Goal: Book appointment/travel/reservation

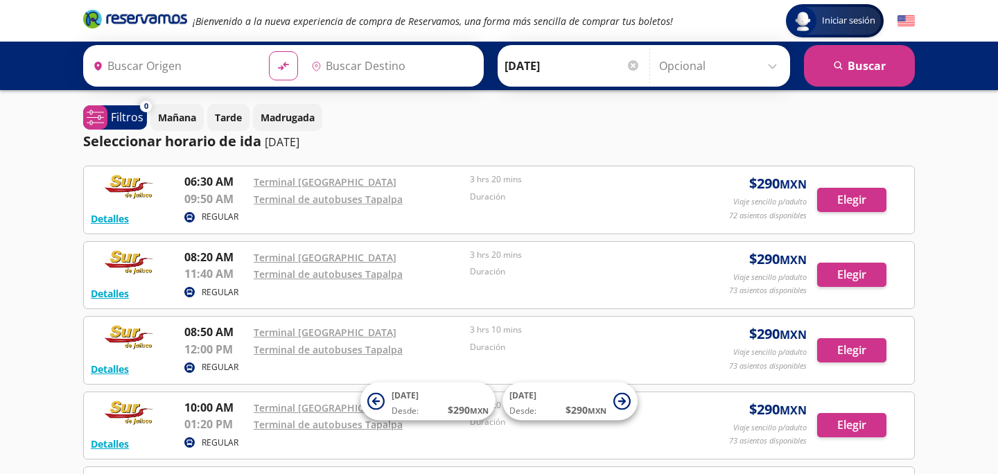
type input "[GEOGRAPHIC_DATA], [GEOGRAPHIC_DATA]"
click at [687, 131] on div "Seleccionar horario de [PERSON_NAME] [DATE]" at bounding box center [498, 141] width 831 height 21
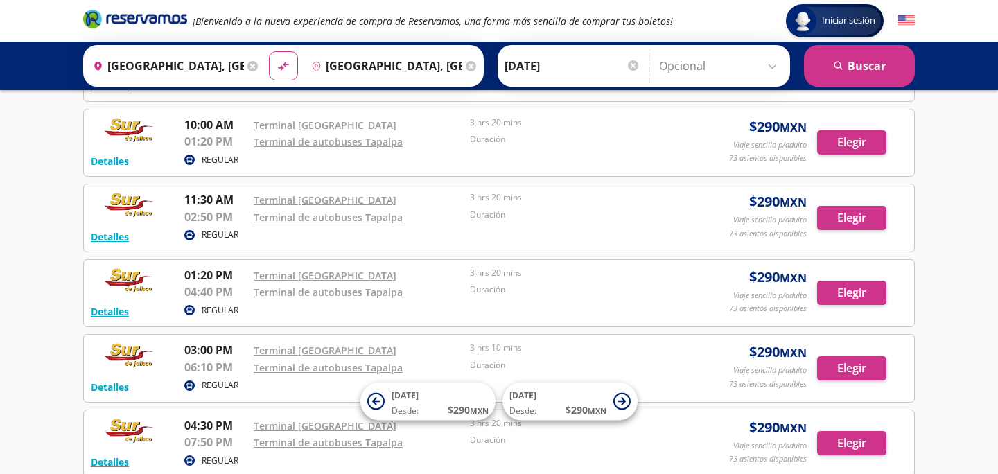
scroll to position [311, 0]
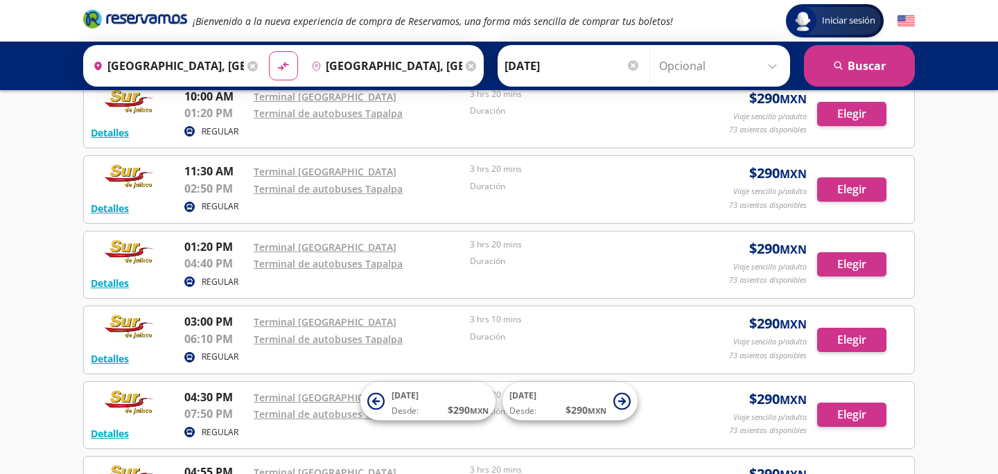
click at [0, 325] on div "Iniciar sesión Iniciar sesión ¡Bienvenido a la nueva experiencia de compra de R…" at bounding box center [499, 200] width 998 height 1022
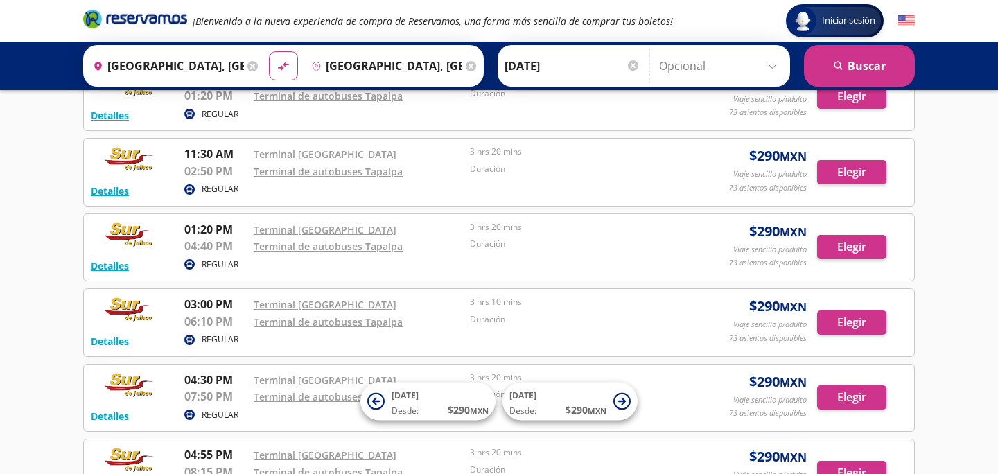
scroll to position [340, 0]
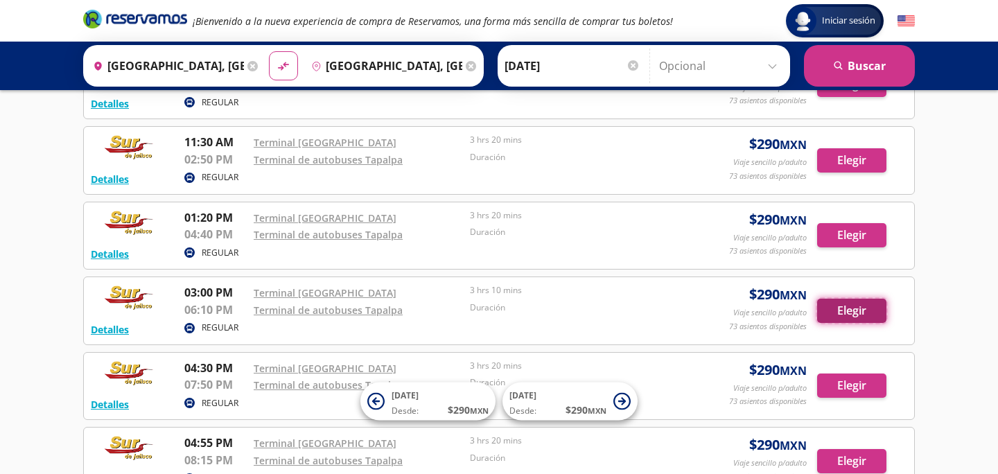
click at [846, 310] on button "Elegir" at bounding box center [851, 311] width 69 height 24
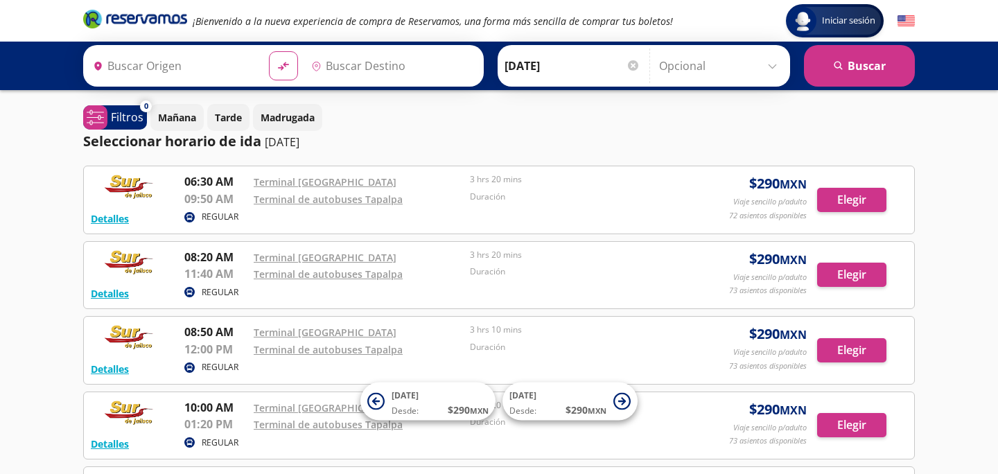
type input "[GEOGRAPHIC_DATA], [GEOGRAPHIC_DATA]"
click at [705, 69] on input "Opcional" at bounding box center [721, 66] width 124 height 35
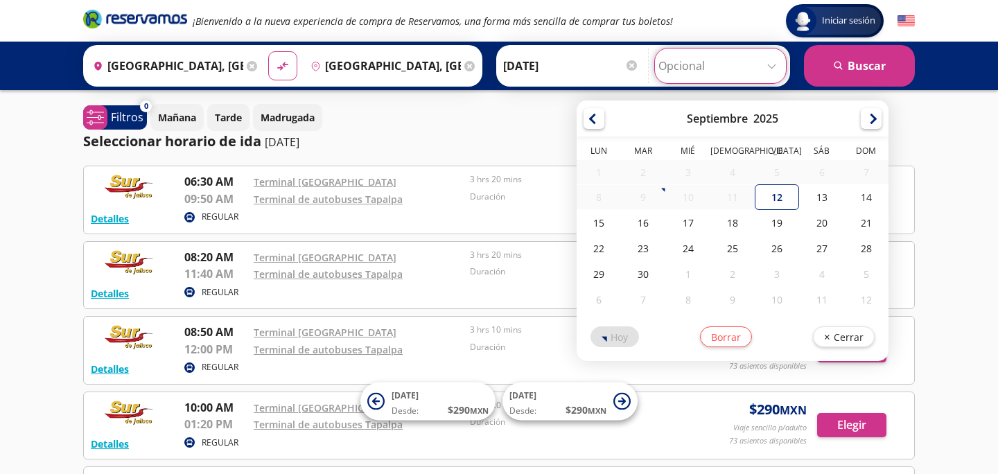
click at [382, 121] on div "Mañana Tarde Madrugada" at bounding box center [532, 117] width 764 height 27
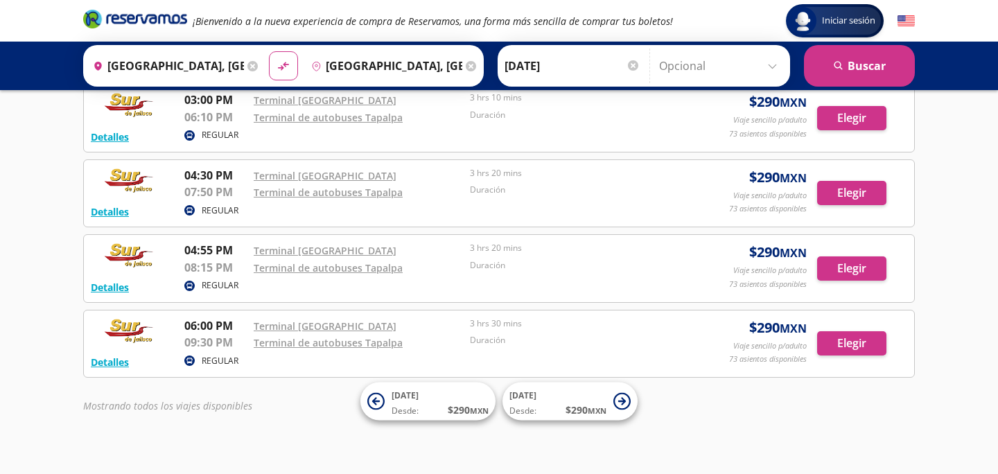
scroll to position [536, 0]
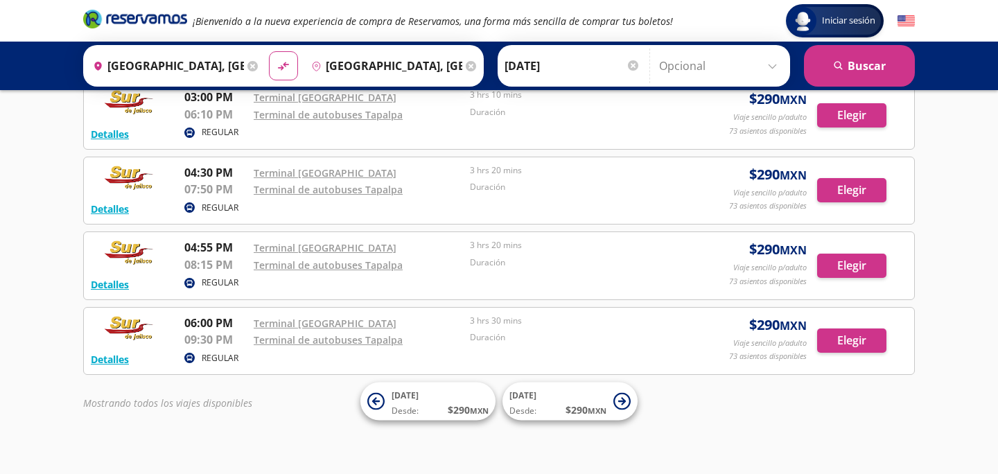
click at [653, 322] on p "3 hrs 30 mins" at bounding box center [574, 321] width 209 height 12
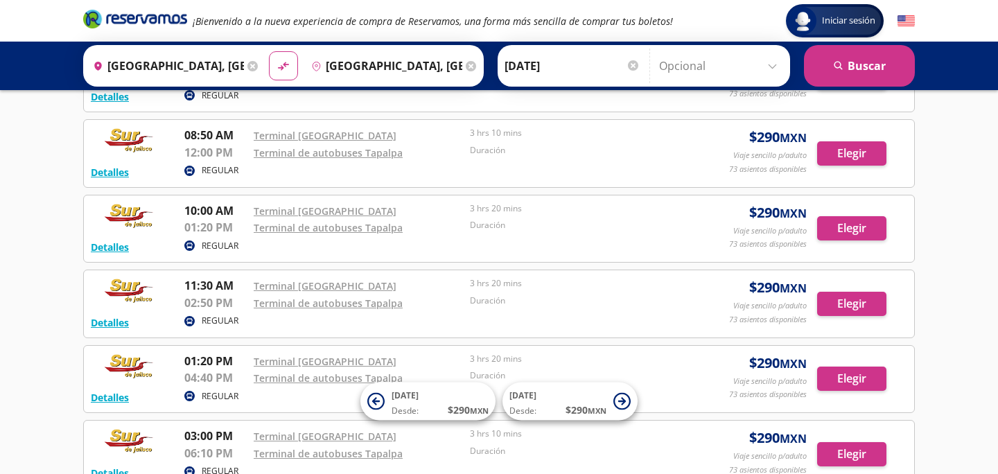
scroll to position [548, 0]
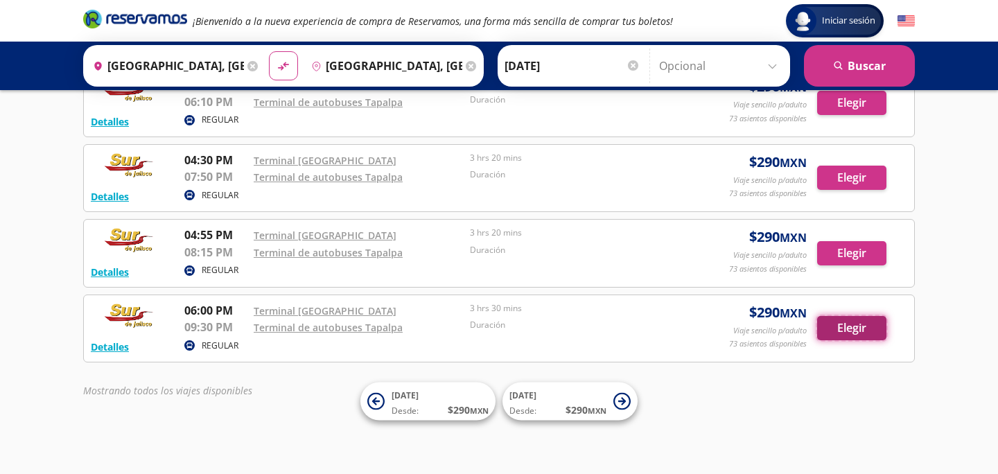
click at [853, 326] on button "Elegir" at bounding box center [851, 328] width 69 height 24
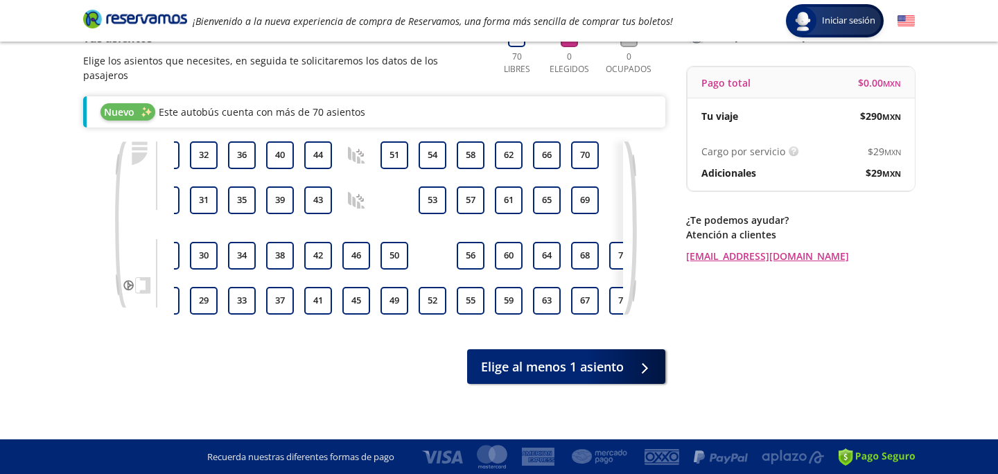
scroll to position [0, 279]
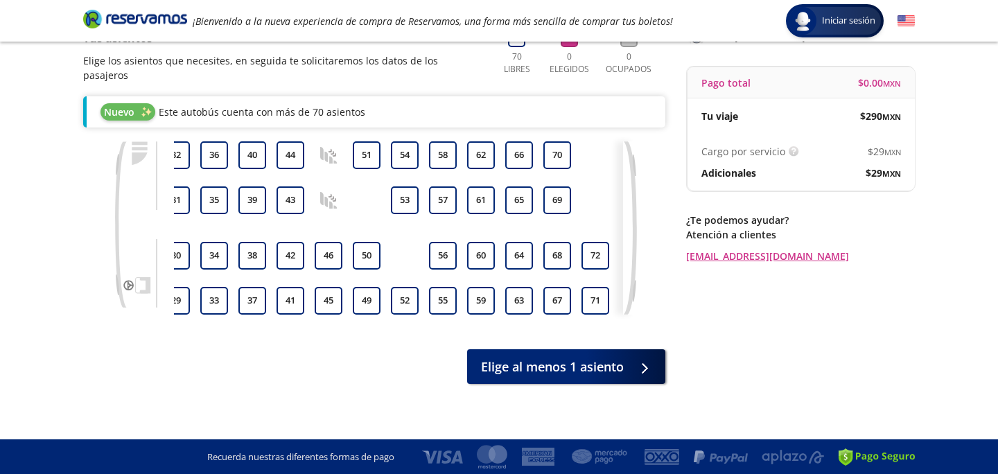
click at [326, 192] on icon at bounding box center [328, 200] width 17 height 17
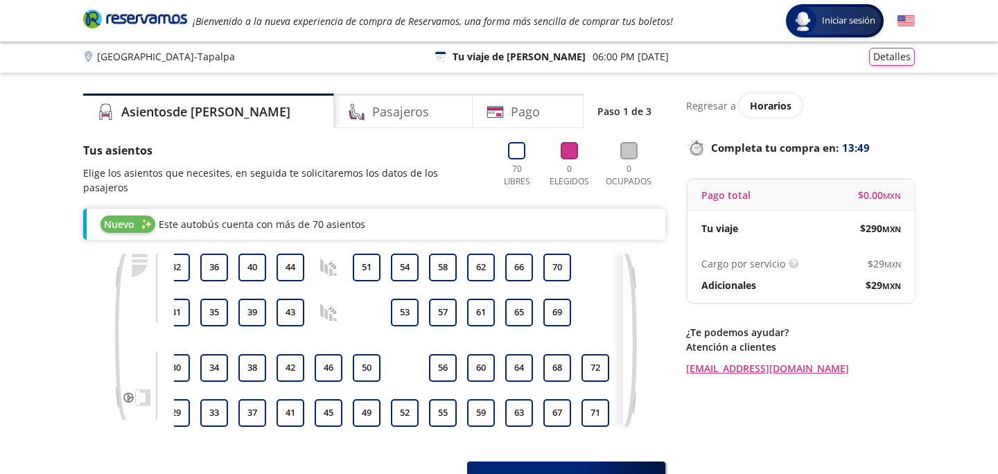
scroll to position [0, 0]
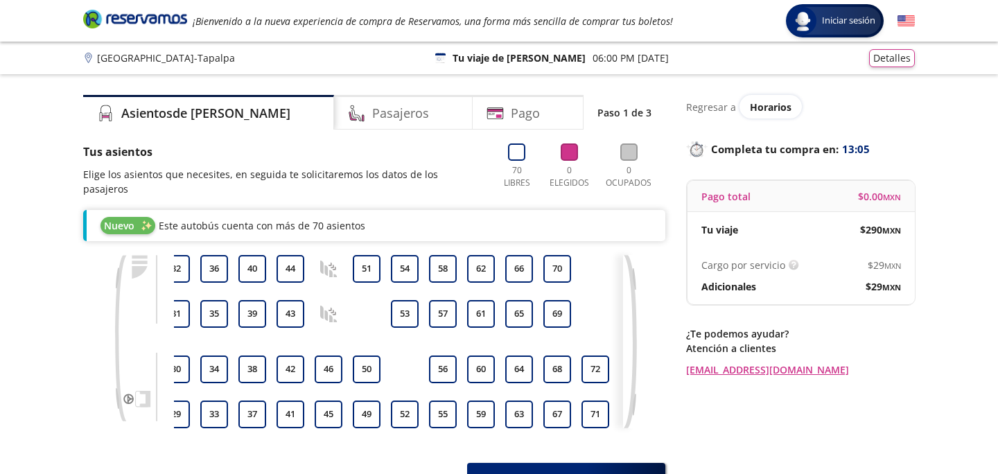
click at [701, 111] on p "Regresar a" at bounding box center [711, 107] width 50 height 15
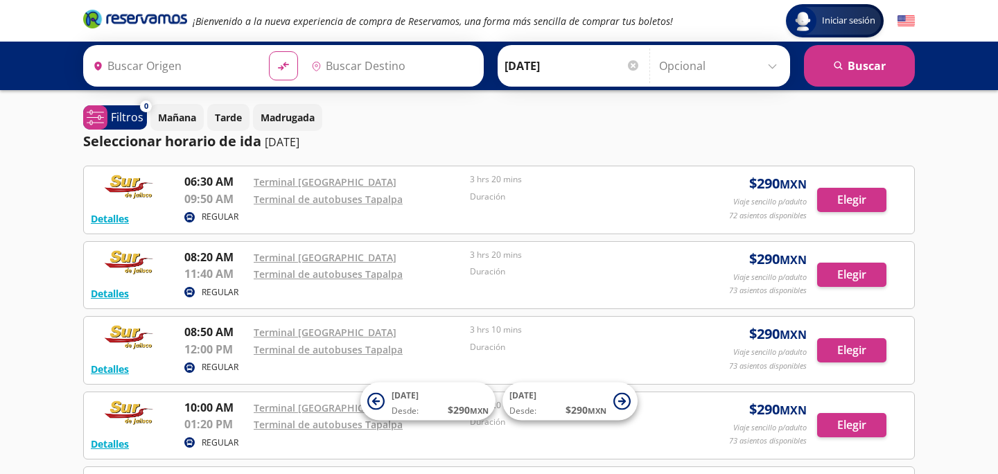
type input "[GEOGRAPHIC_DATA], [GEOGRAPHIC_DATA]"
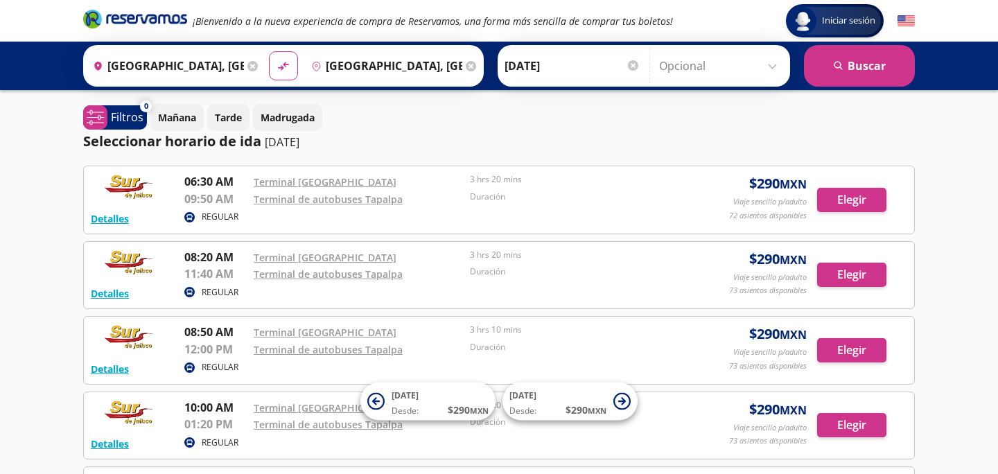
click at [147, 17] on icon "Brand Logo" at bounding box center [135, 18] width 104 height 21
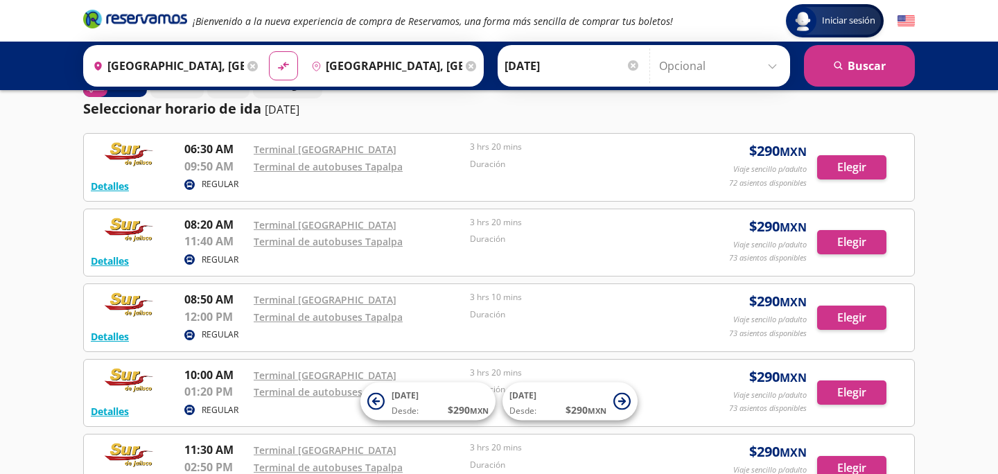
scroll to position [33, 0]
click at [210, 258] on p "REGULAR" at bounding box center [220, 259] width 37 height 12
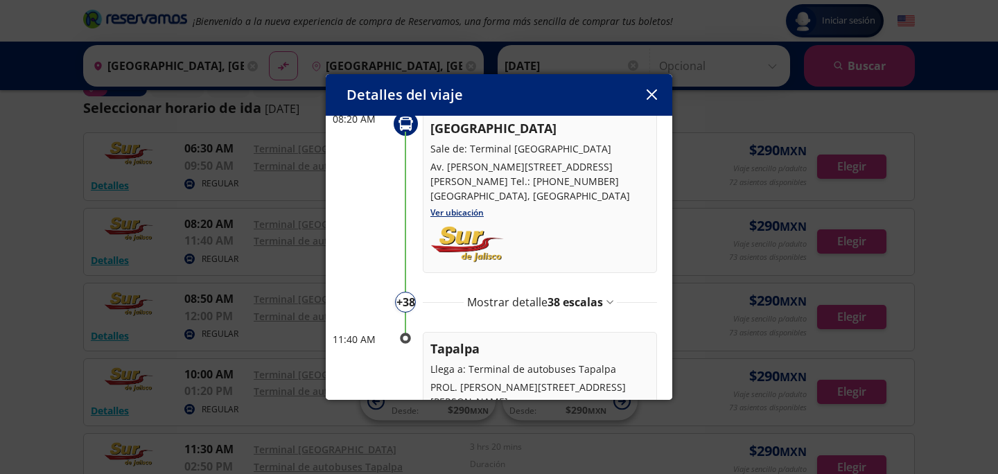
scroll to position [131, 0]
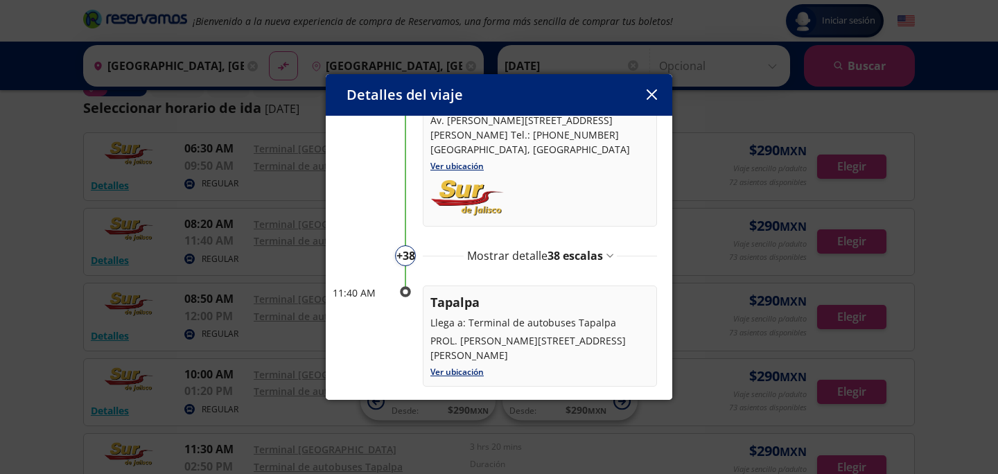
click at [603, 248] on span "38 escalas" at bounding box center [574, 255] width 55 height 15
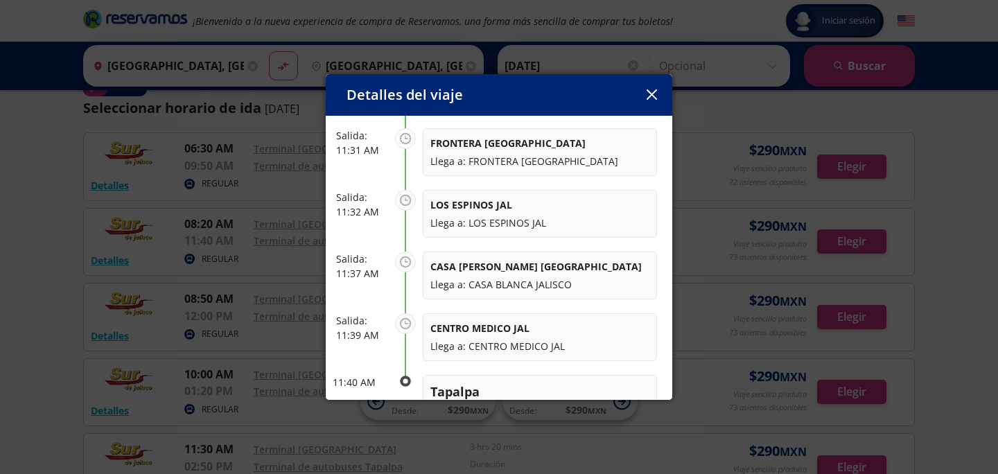
scroll to position [2474, 0]
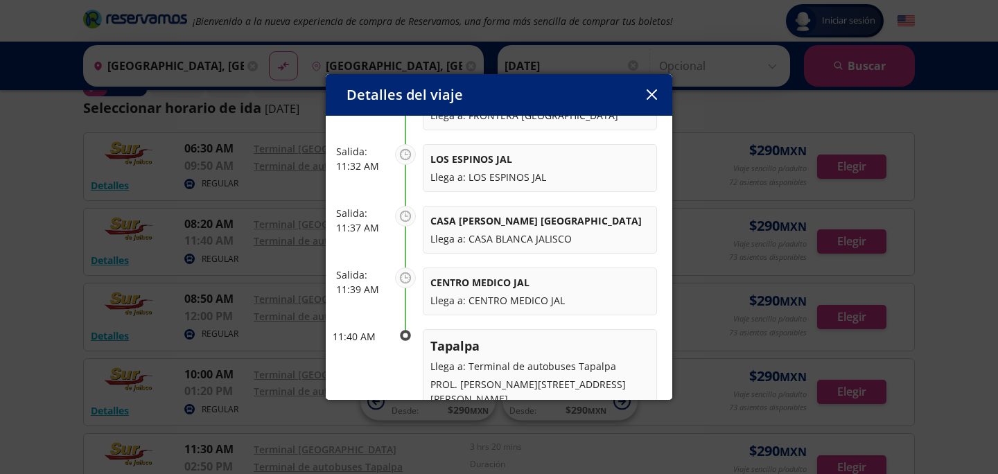
click at [649, 102] on button "button" at bounding box center [651, 95] width 21 height 21
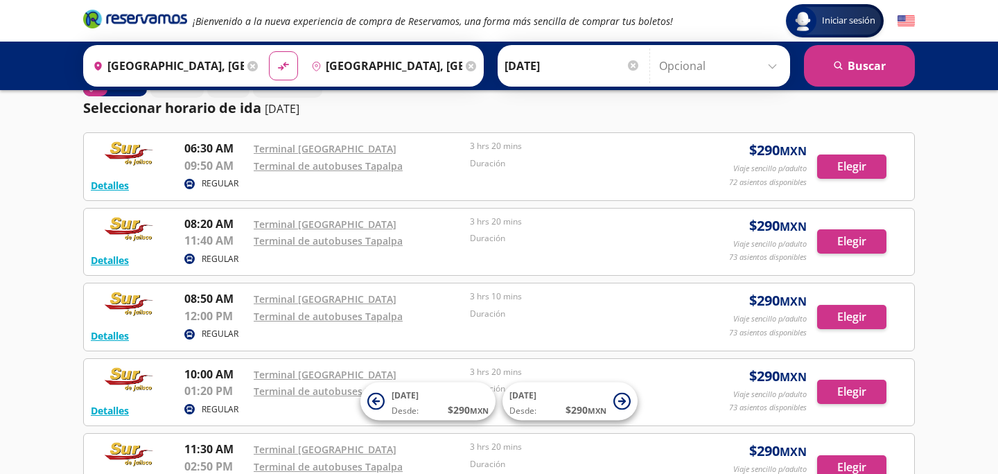
scroll to position [0, 0]
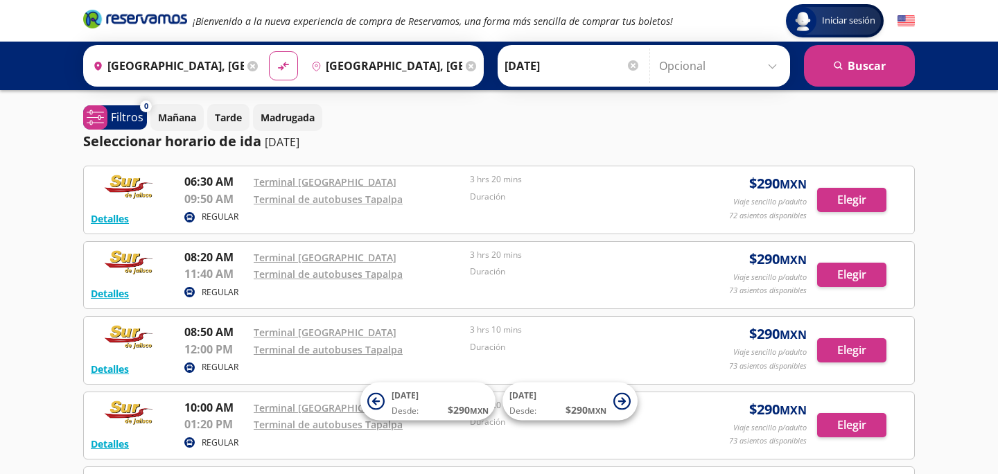
click at [707, 136] on div "Seleccionar horario de [PERSON_NAME] [DATE]" at bounding box center [498, 141] width 831 height 21
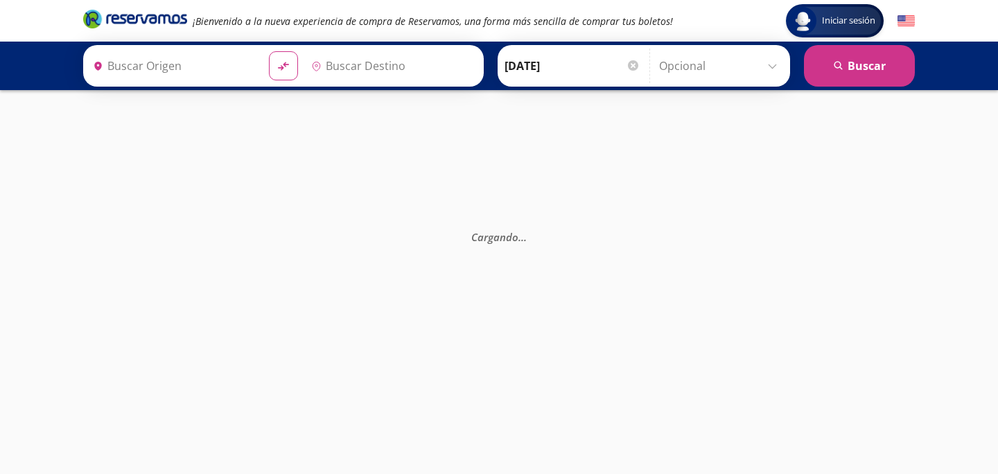
type input "[GEOGRAPHIC_DATA], [GEOGRAPHIC_DATA]"
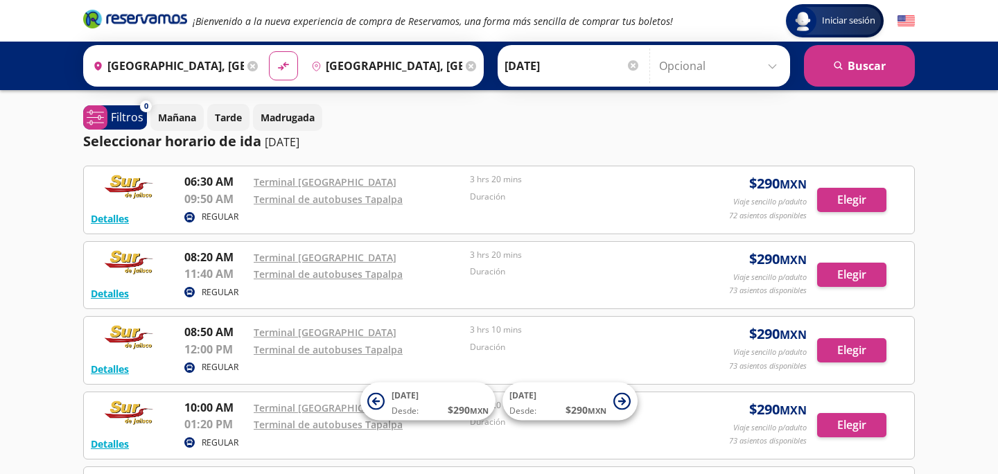
click at [516, 141] on div "Seleccionar horario de [PERSON_NAME] [DATE]" at bounding box center [498, 141] width 831 height 21
